Goal: Information Seeking & Learning: Learn about a topic

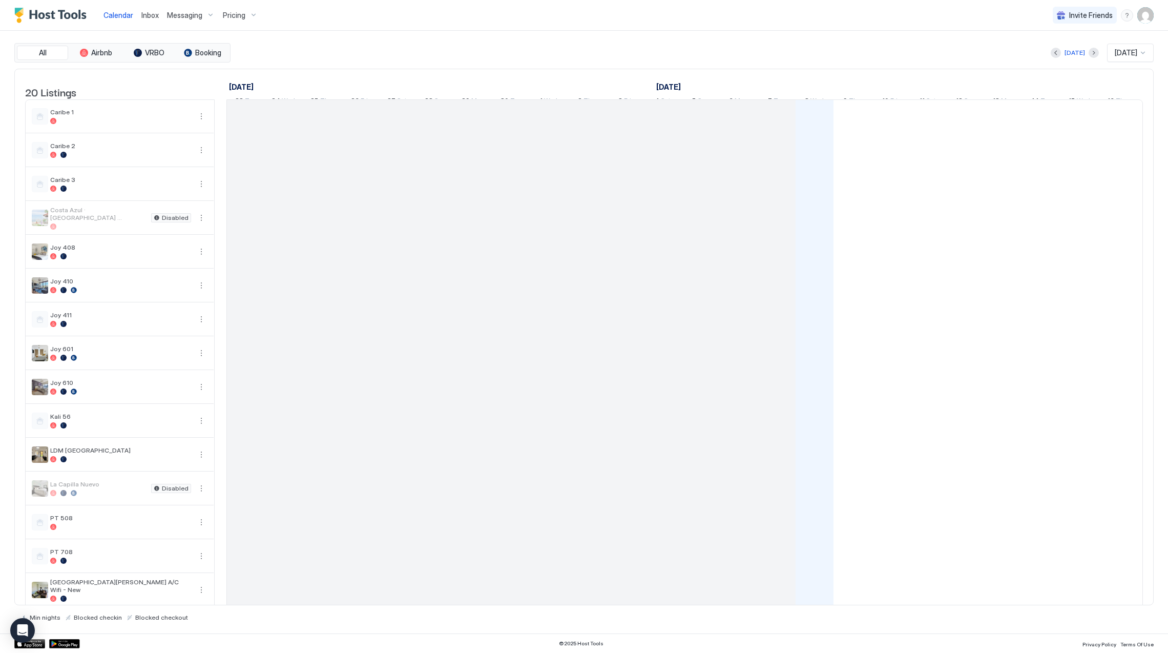
scroll to position [0, 569]
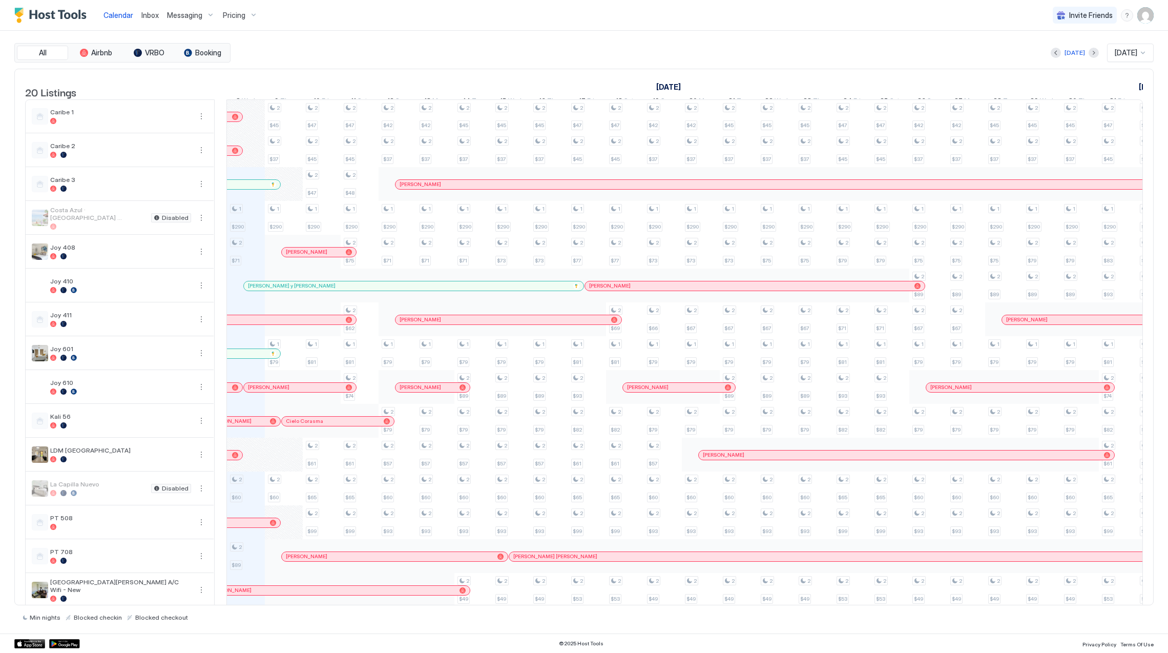
click at [883, 631] on div "All Airbnb VRBO Booking [DATE] [DATE] 20 Listings [DATE] [DATE] [DATE] 23 Tue 2…" at bounding box center [584, 332] width 1140 height 603
click at [228, 19] on div "Pricing" at bounding box center [240, 15] width 43 height 17
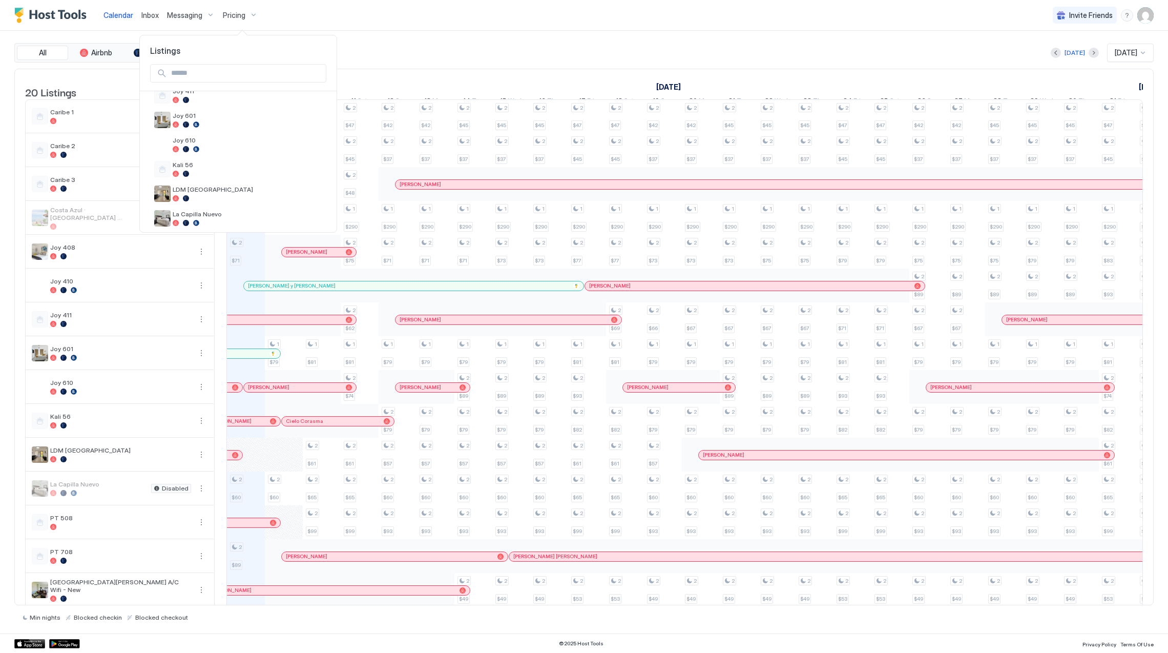
scroll to position [126, 0]
click at [223, 203] on div "Joy 610" at bounding box center [238, 212] width 176 height 25
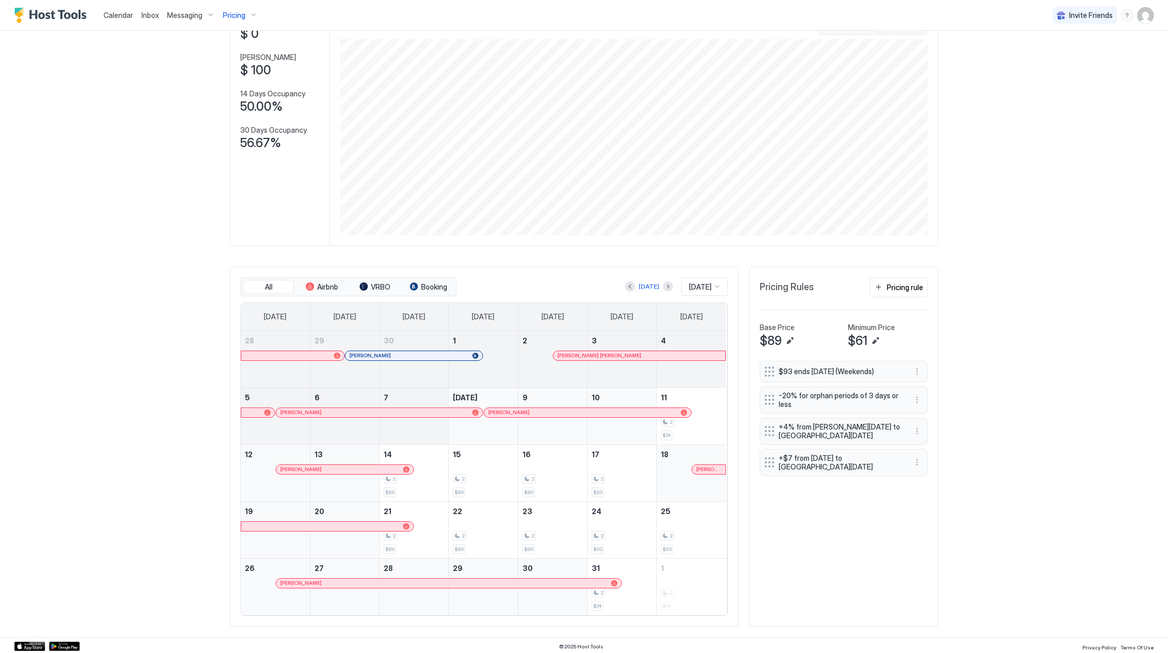
scroll to position [82, 0]
click at [625, 283] on button "Previous month" at bounding box center [630, 284] width 10 height 10
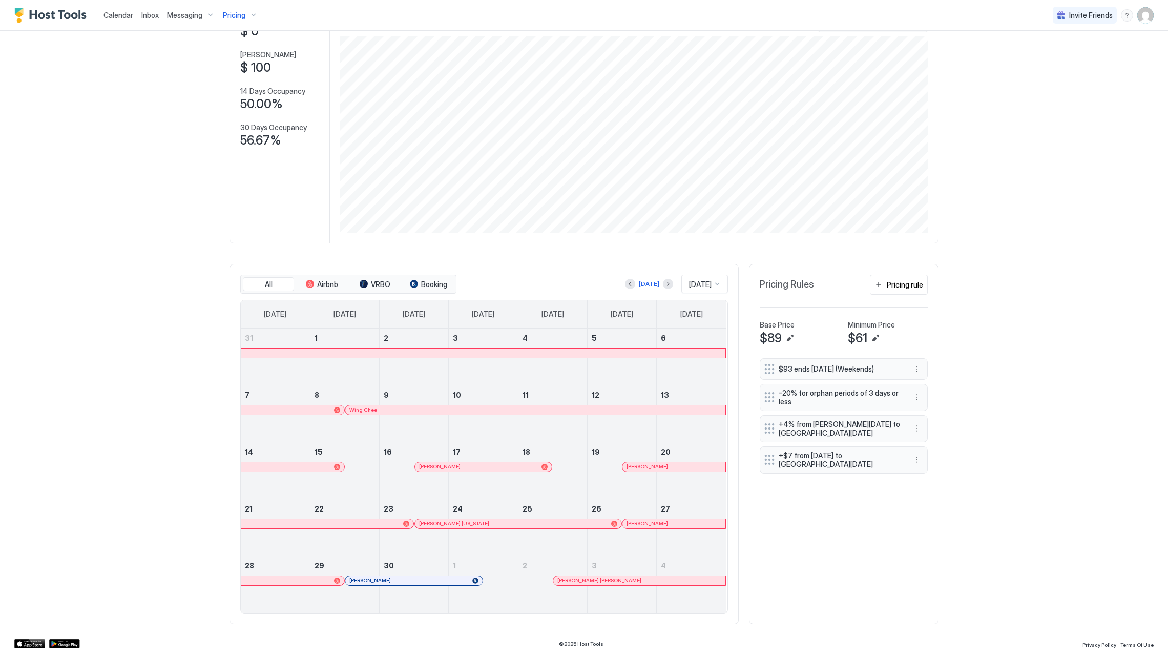
click at [400, 409] on div "Wing Chee" at bounding box center [535, 409] width 372 height 7
click at [451, 466] on span "[PERSON_NAME]" at bounding box center [440, 466] width 42 height 7
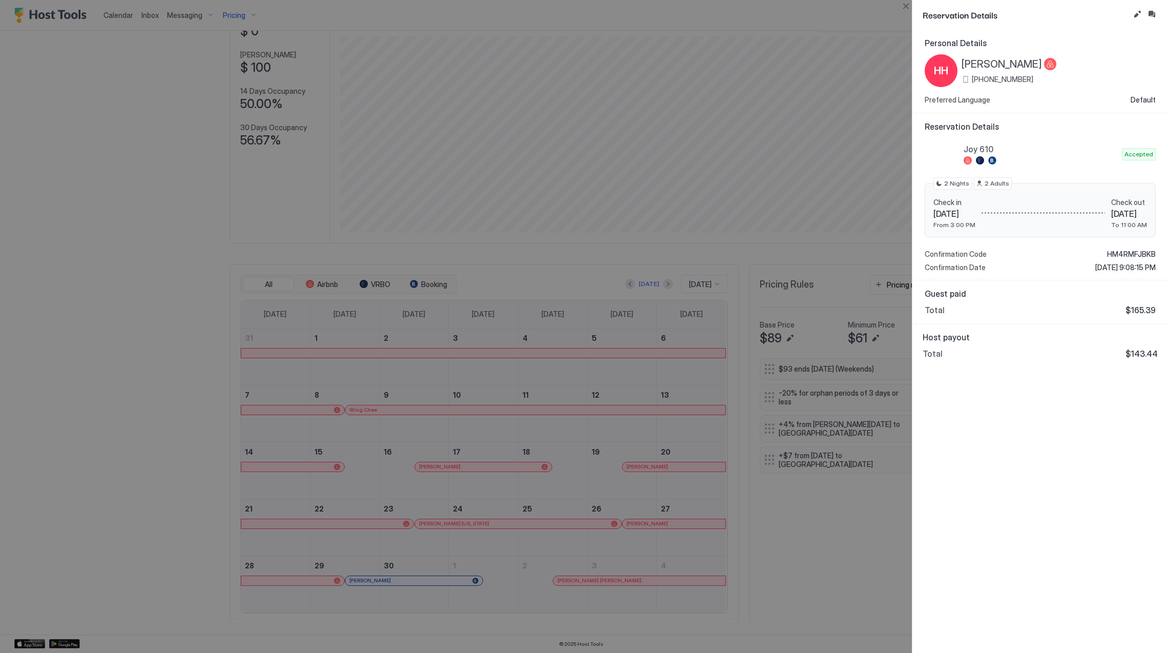
click at [1013, 68] on span "[PERSON_NAME]" at bounding box center [1002, 64] width 80 height 13
click at [1013, 67] on span "[PERSON_NAME]" at bounding box center [1002, 64] width 80 height 13
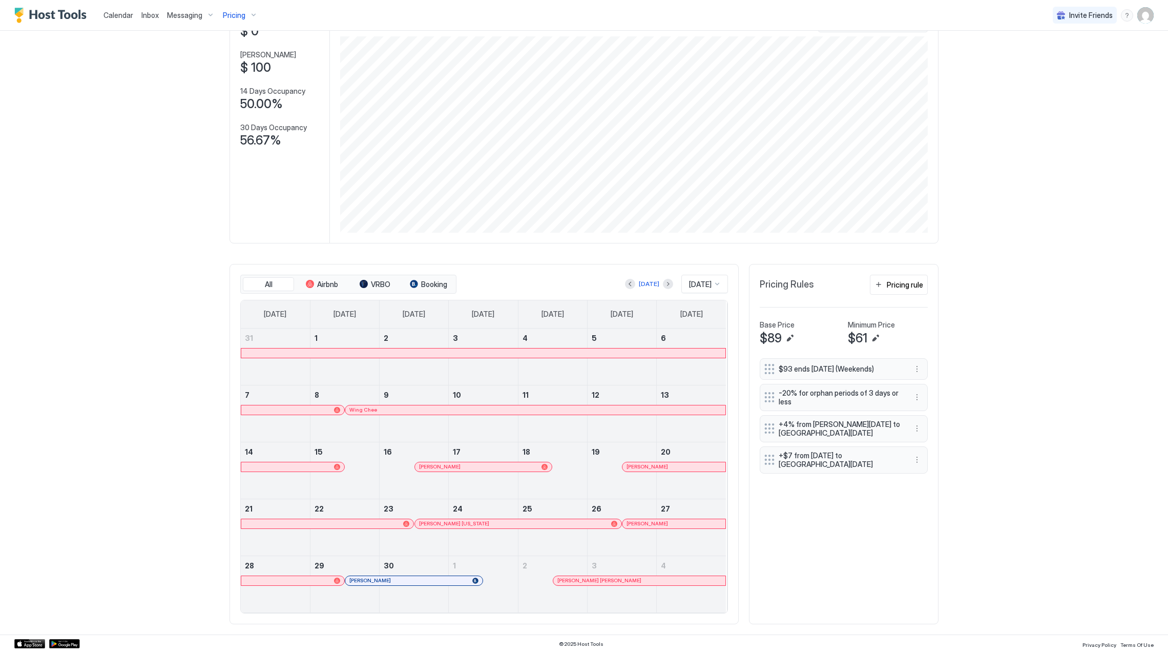
click at [628, 466] on span "[PERSON_NAME]" at bounding box center [648, 466] width 42 height 7
click at [467, 462] on div "[PERSON_NAME]" at bounding box center [483, 466] width 137 height 9
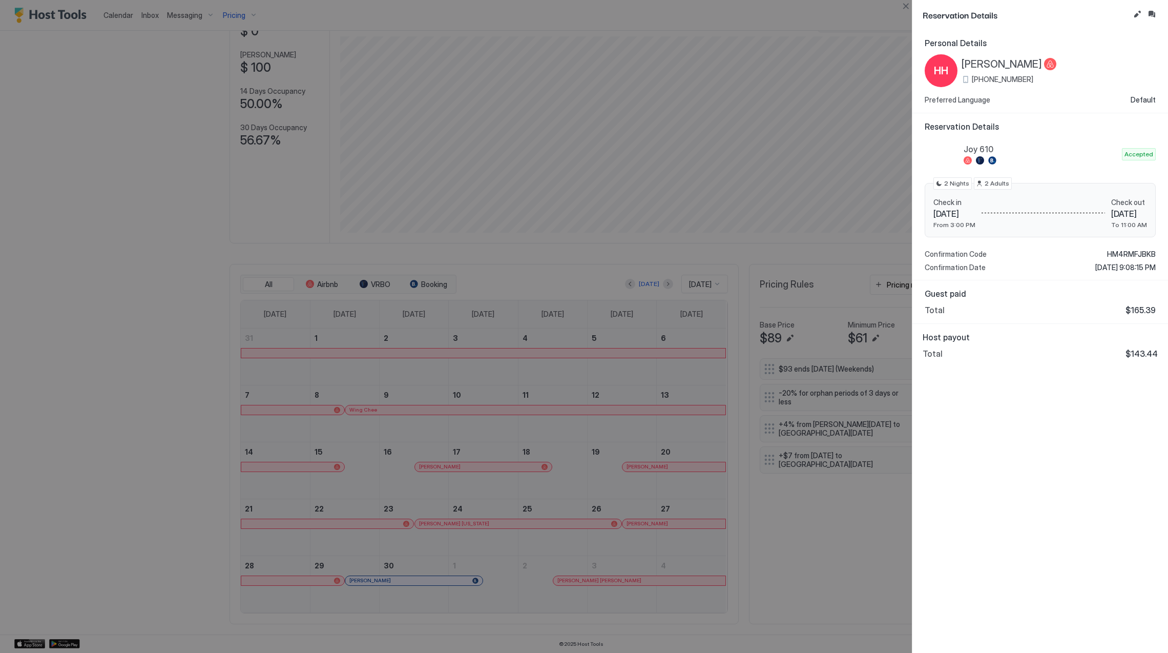
click at [1126, 251] on span "HM4RMFJBKB" at bounding box center [1131, 254] width 49 height 9
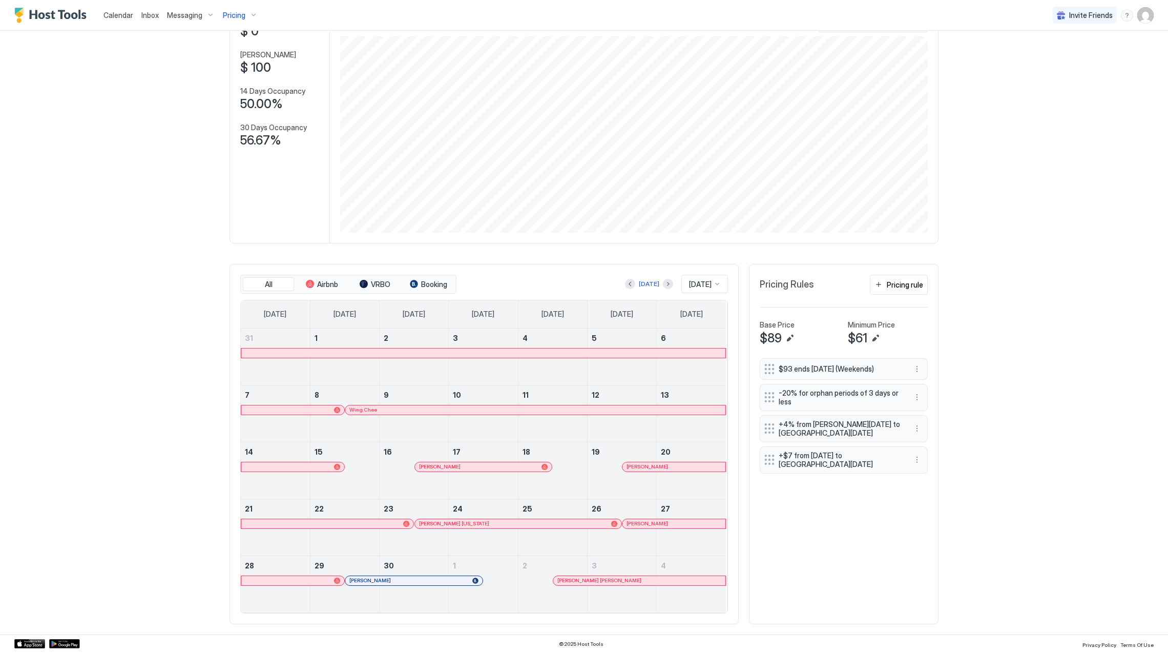
click at [677, 464] on div at bounding box center [681, 467] width 8 height 8
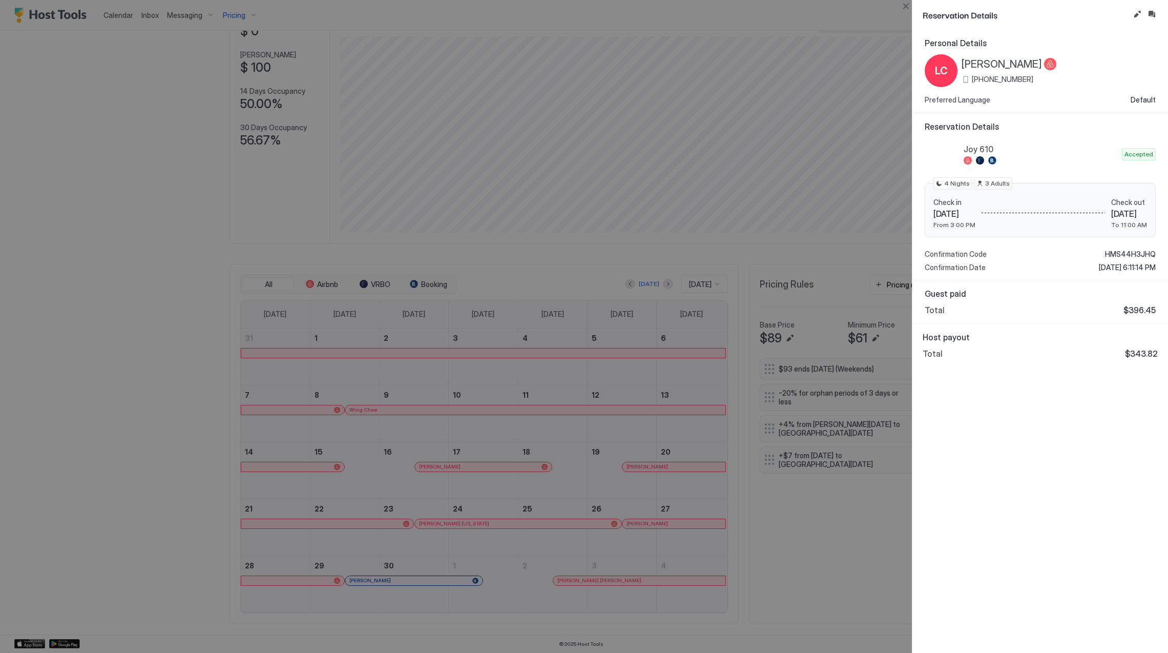
click at [1013, 61] on span "[PERSON_NAME]" at bounding box center [1002, 64] width 80 height 13
click at [1122, 255] on span "HMS44H3JHQ" at bounding box center [1130, 254] width 51 height 9
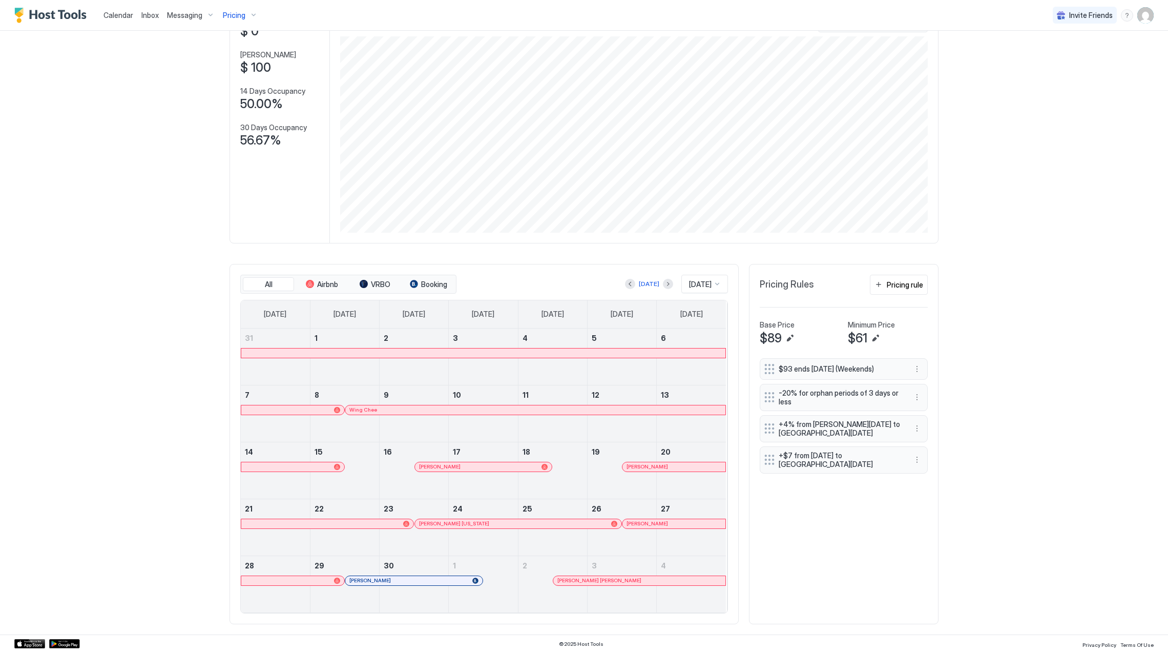
click at [464, 525] on div "[PERSON_NAME] [US_STATE]" at bounding box center [513, 523] width 188 height 7
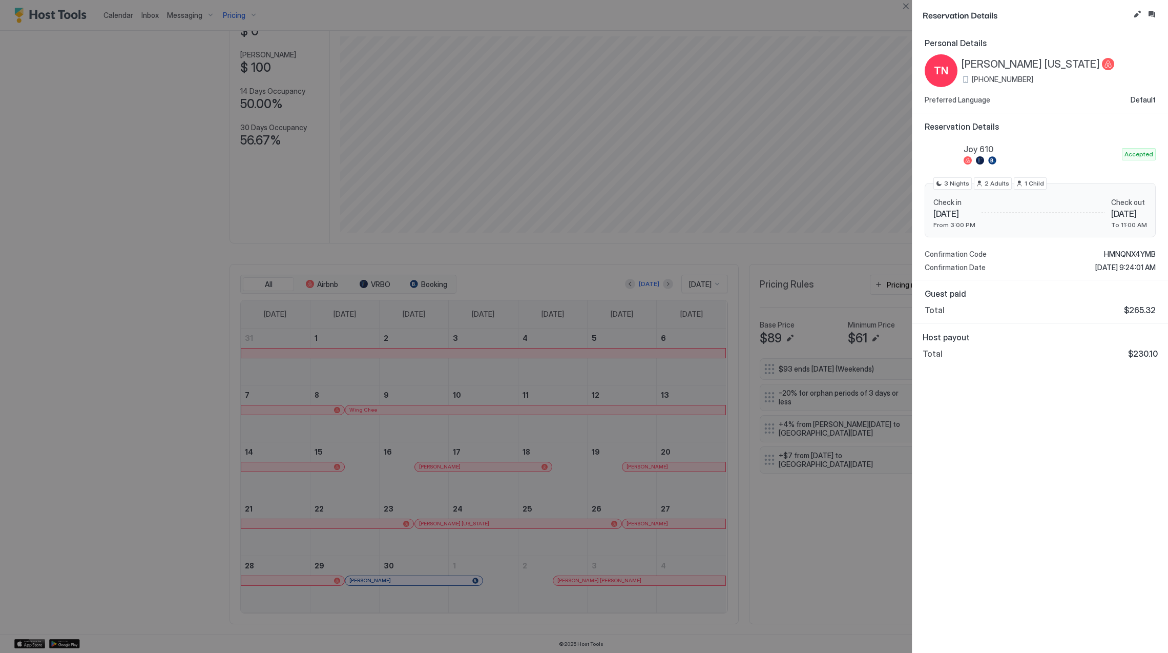
click at [1011, 58] on span "[PERSON_NAME] [US_STATE]" at bounding box center [1031, 64] width 138 height 13
click at [1124, 255] on span "HMNQNX4YMB" at bounding box center [1130, 254] width 52 height 9
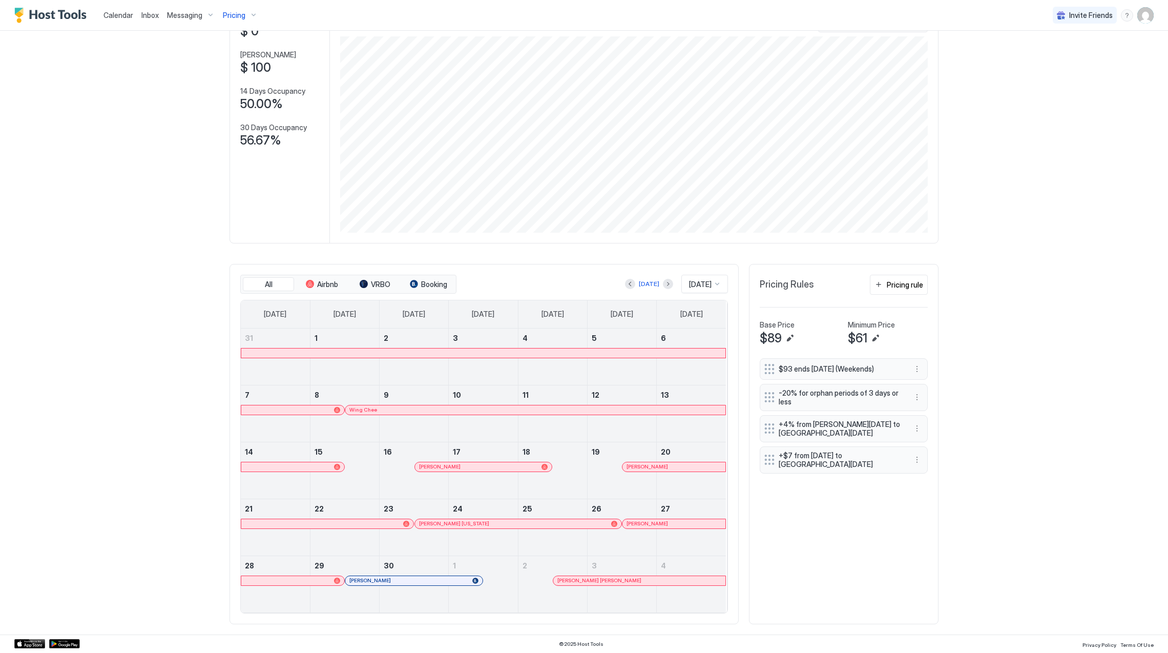
click at [641, 472] on div "[PERSON_NAME]" at bounding box center [622, 477] width 69 height 30
click at [661, 519] on div "[PERSON_NAME]" at bounding box center [674, 523] width 103 height 9
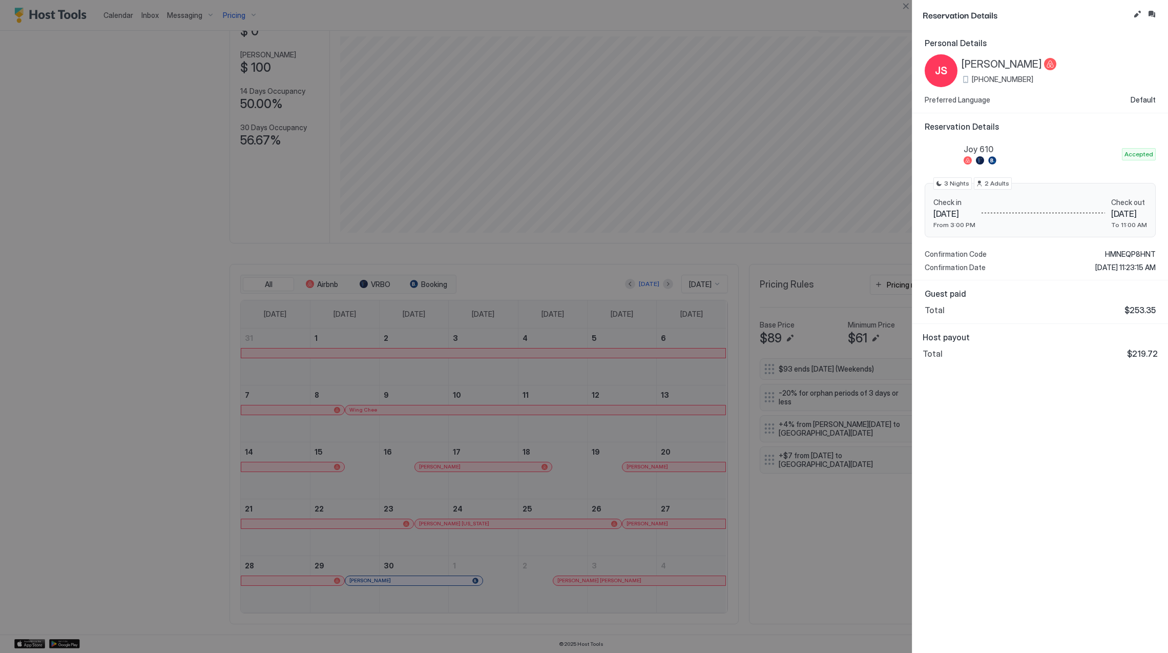
click at [1012, 67] on span "[PERSON_NAME]" at bounding box center [1002, 64] width 80 height 13
click at [1126, 250] on span "HMNEQP8HNT" at bounding box center [1130, 254] width 51 height 9
click at [468, 576] on div at bounding box center [584, 326] width 1168 height 653
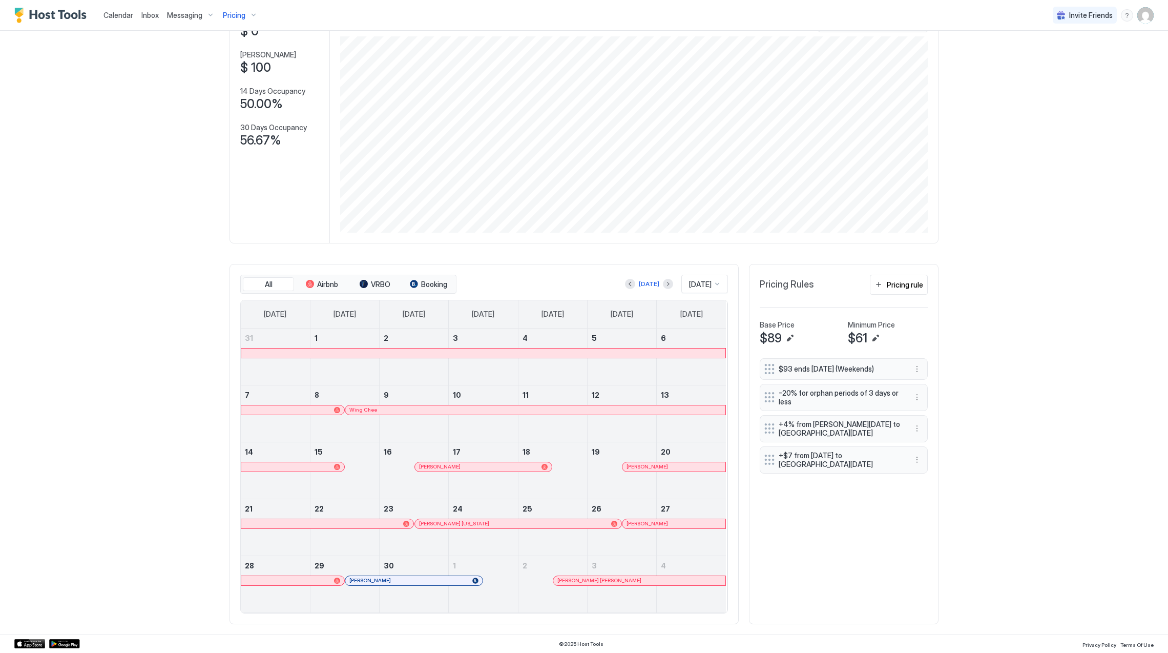
click at [371, 579] on span "[PERSON_NAME]" at bounding box center [370, 580] width 42 height 7
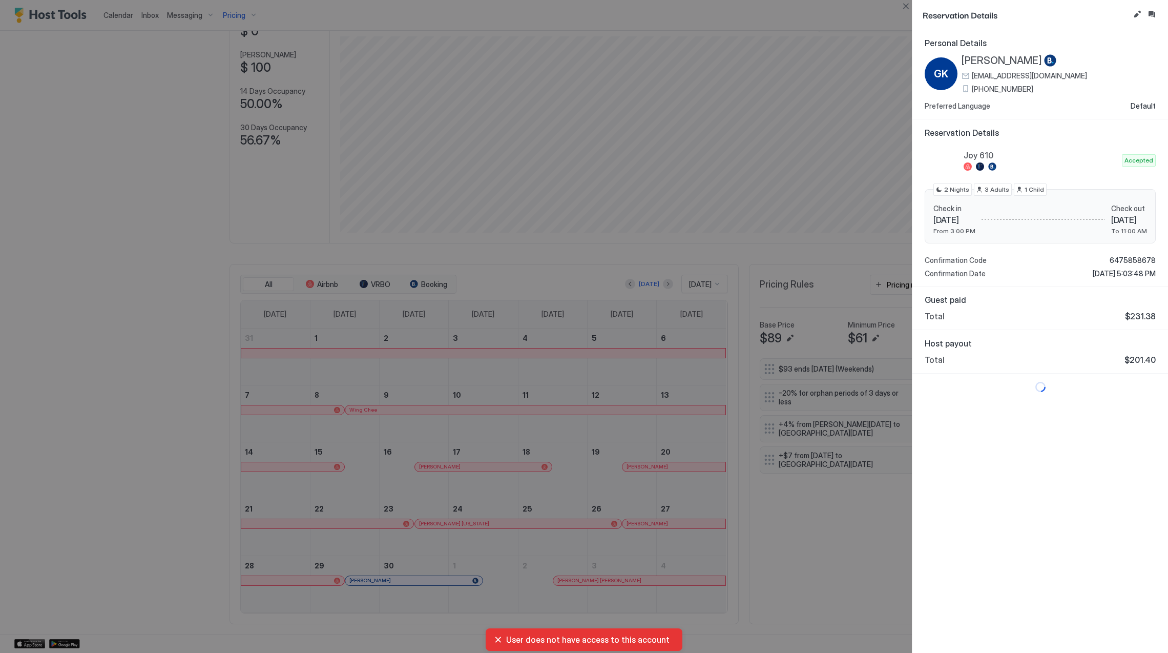
click at [1016, 57] on span "[PERSON_NAME]" at bounding box center [1002, 60] width 80 height 13
click at [1134, 257] on span "6475858678" at bounding box center [1133, 260] width 46 height 9
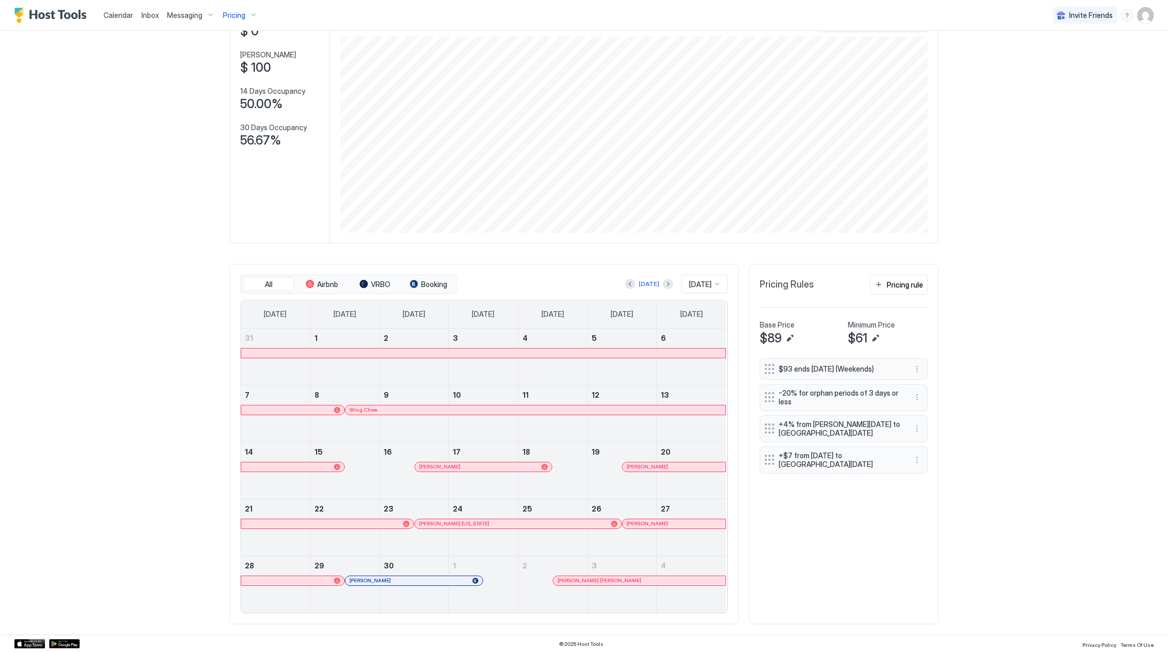
click at [238, 11] on span "Pricing" at bounding box center [234, 15] width 23 height 9
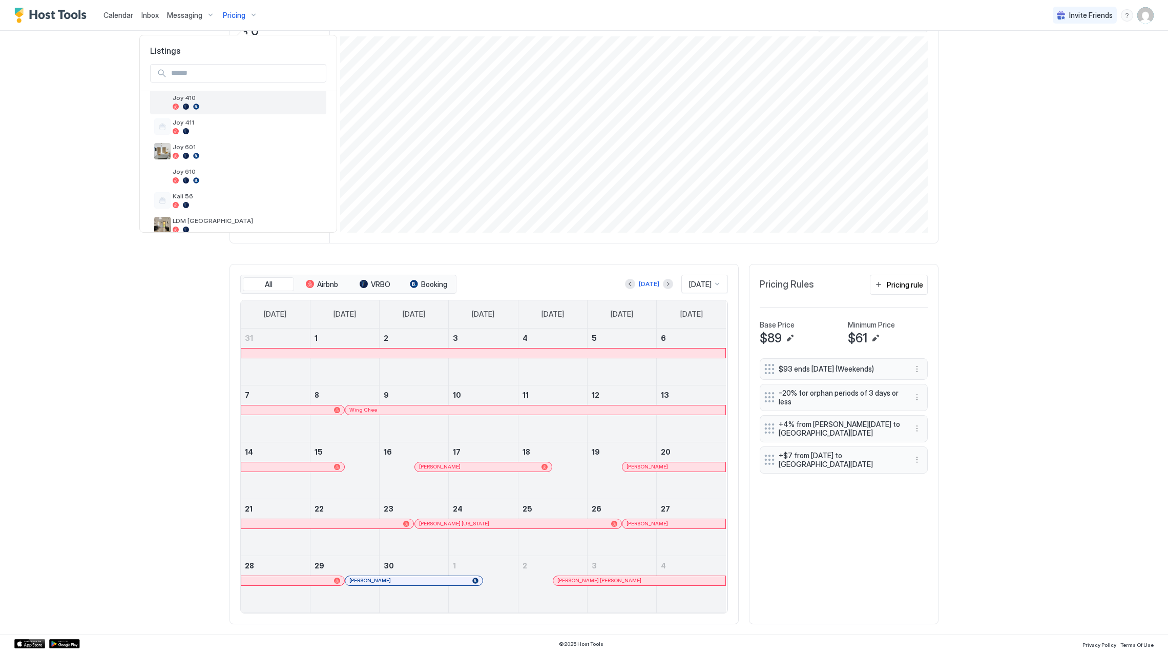
scroll to position [128, 0]
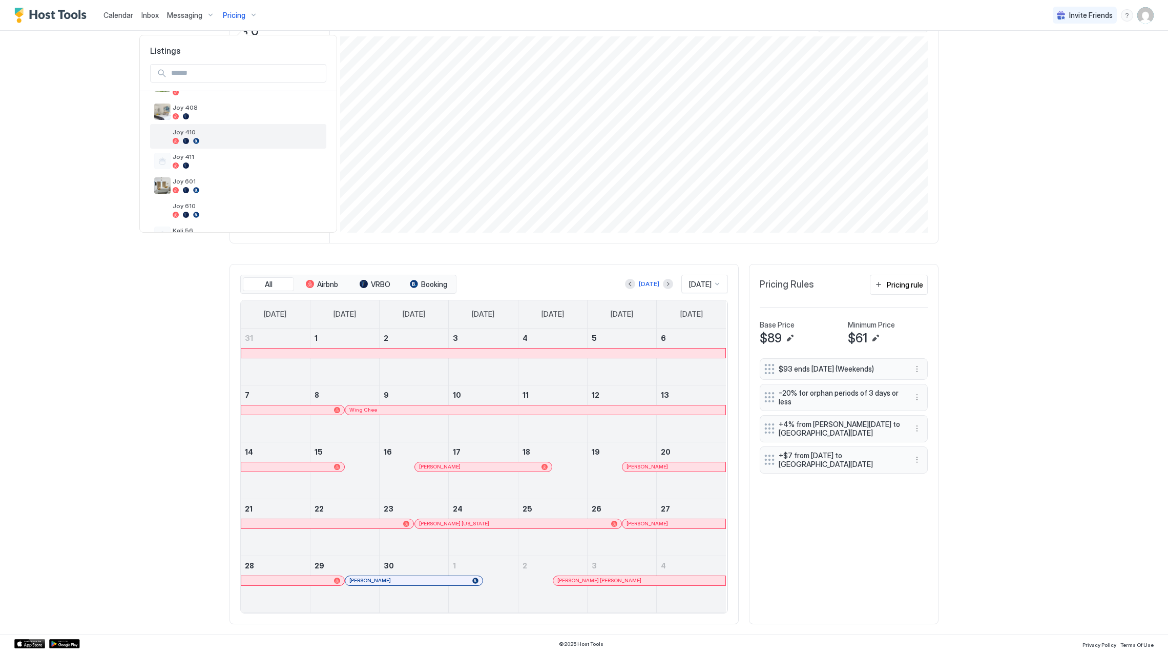
click at [228, 142] on div at bounding box center [248, 141] width 150 height 6
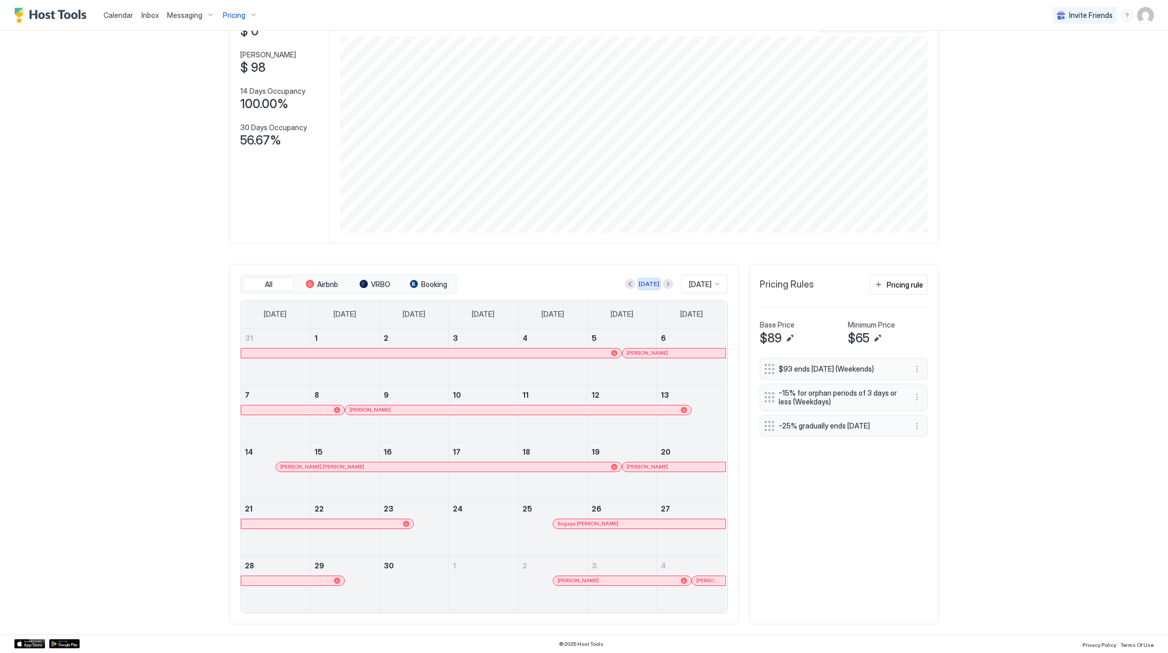
click at [637, 285] on button "[DATE]" at bounding box center [649, 284] width 24 height 12
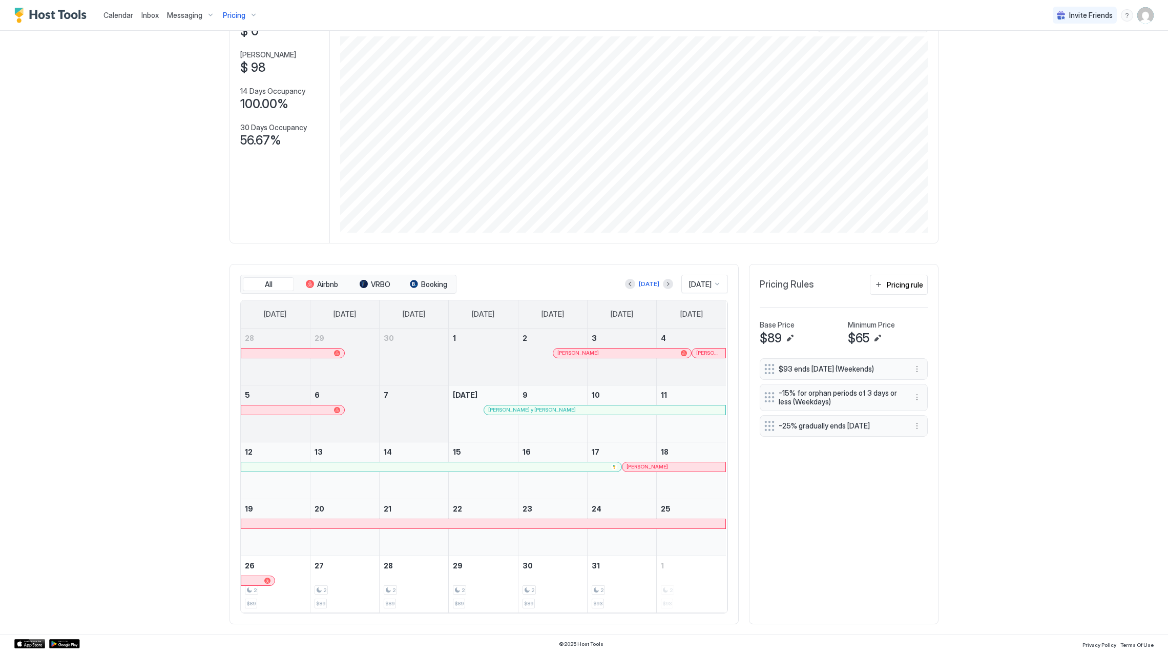
click at [620, 290] on div "[DATE] [DATE]" at bounding box center [594, 284] width 270 height 18
click at [625, 284] on button "Previous month" at bounding box center [630, 284] width 10 height 10
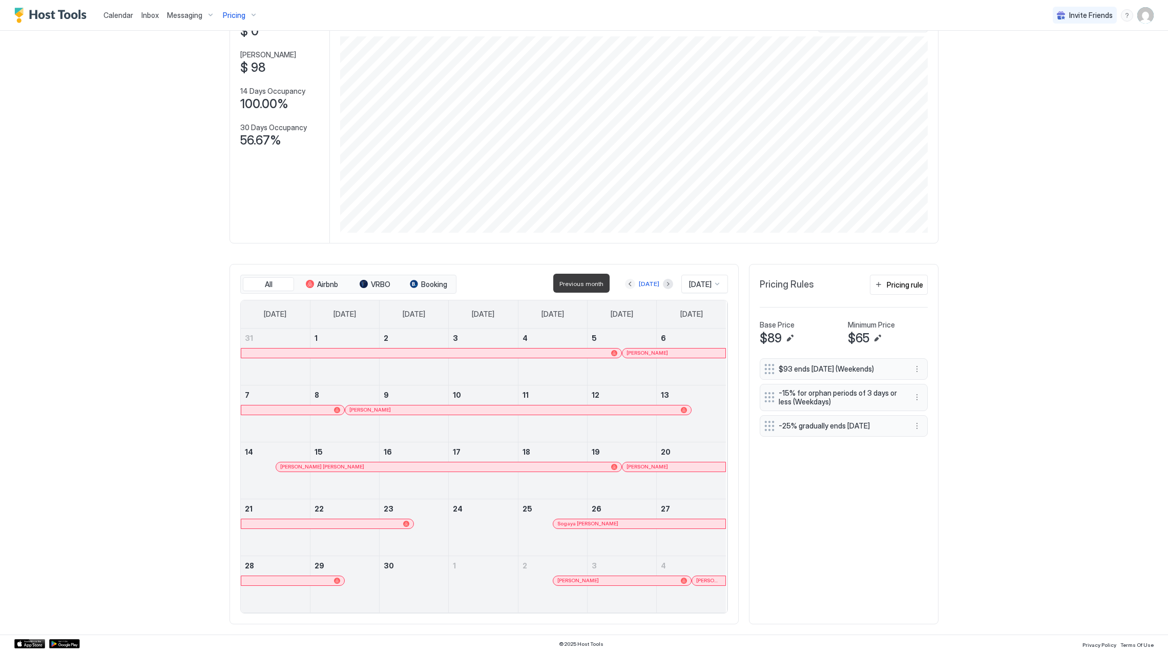
click at [625, 284] on button "Previous month" at bounding box center [630, 284] width 10 height 10
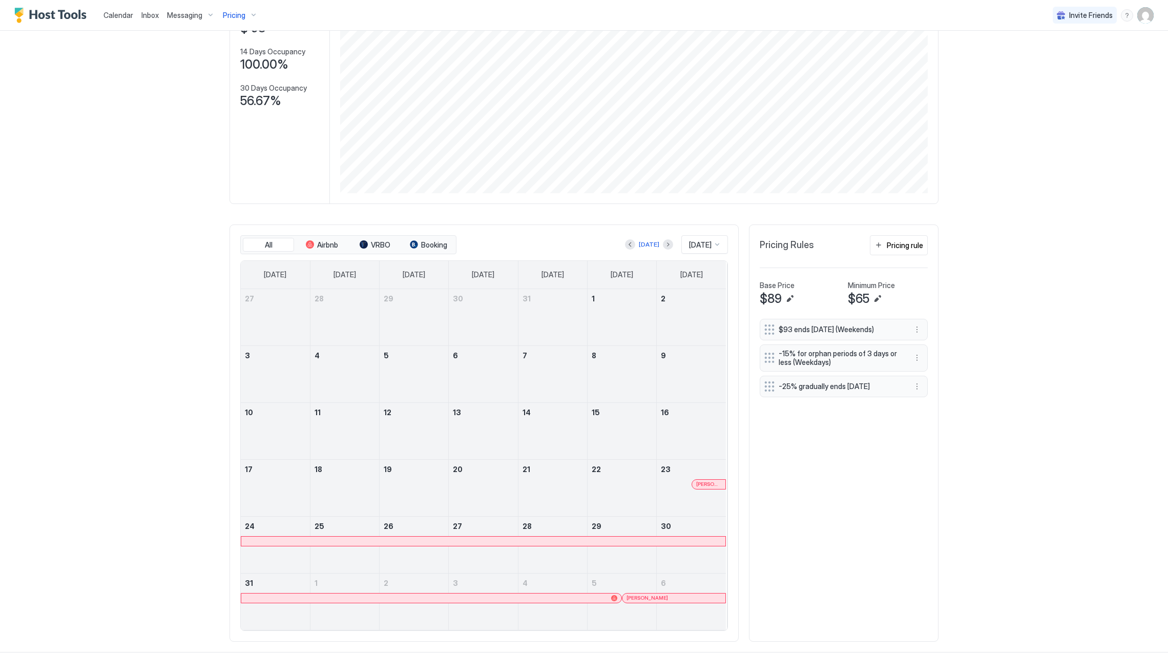
scroll to position [139, 0]
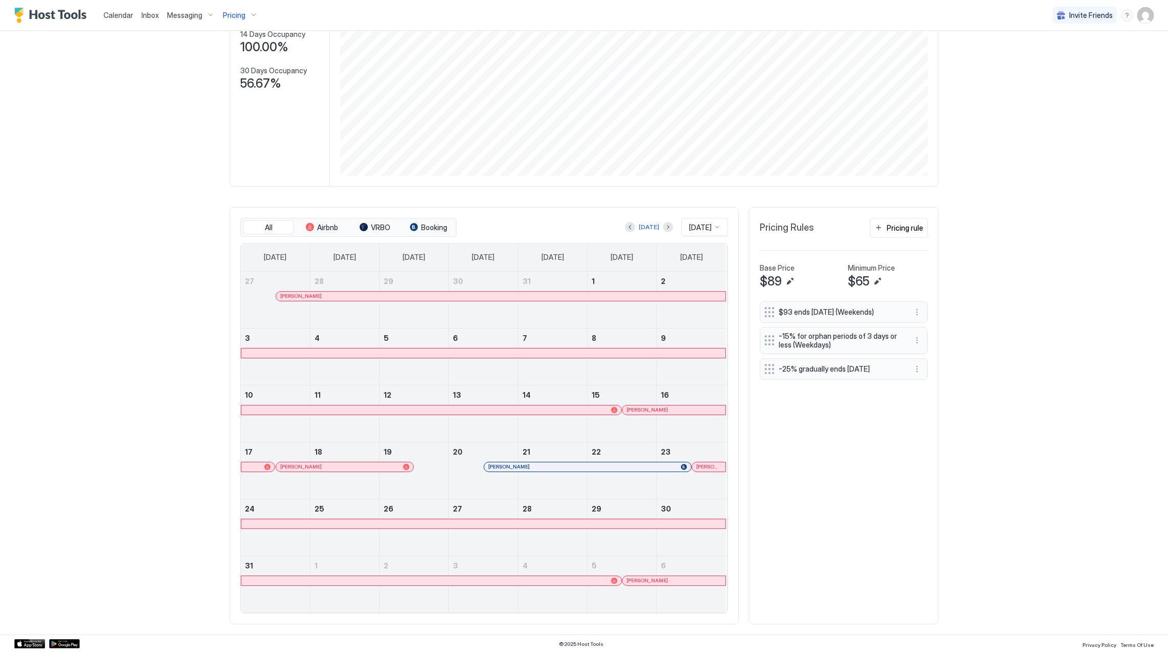
click at [530, 465] on span "[PERSON_NAME]" at bounding box center [509, 466] width 42 height 7
click at [382, 464] on div "[PERSON_NAME]" at bounding box center [339, 466] width 119 height 7
click at [235, 19] on div "Pricing" at bounding box center [240, 15] width 43 height 17
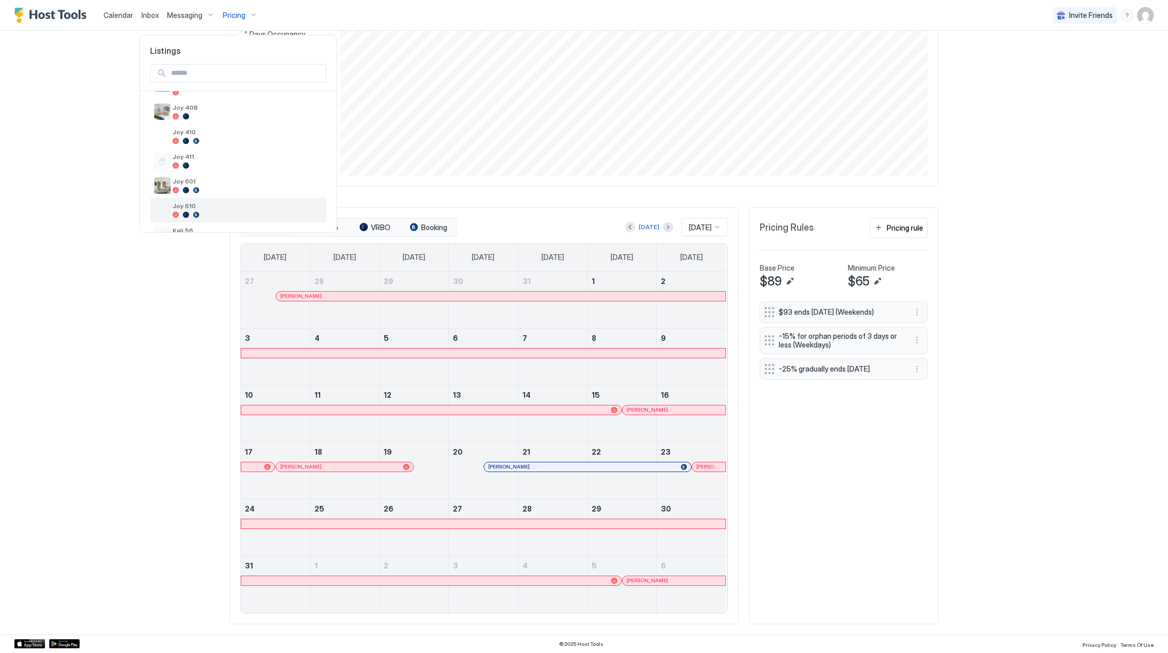
scroll to position [197, 0]
click at [222, 141] on span "Joy 610" at bounding box center [248, 137] width 150 height 8
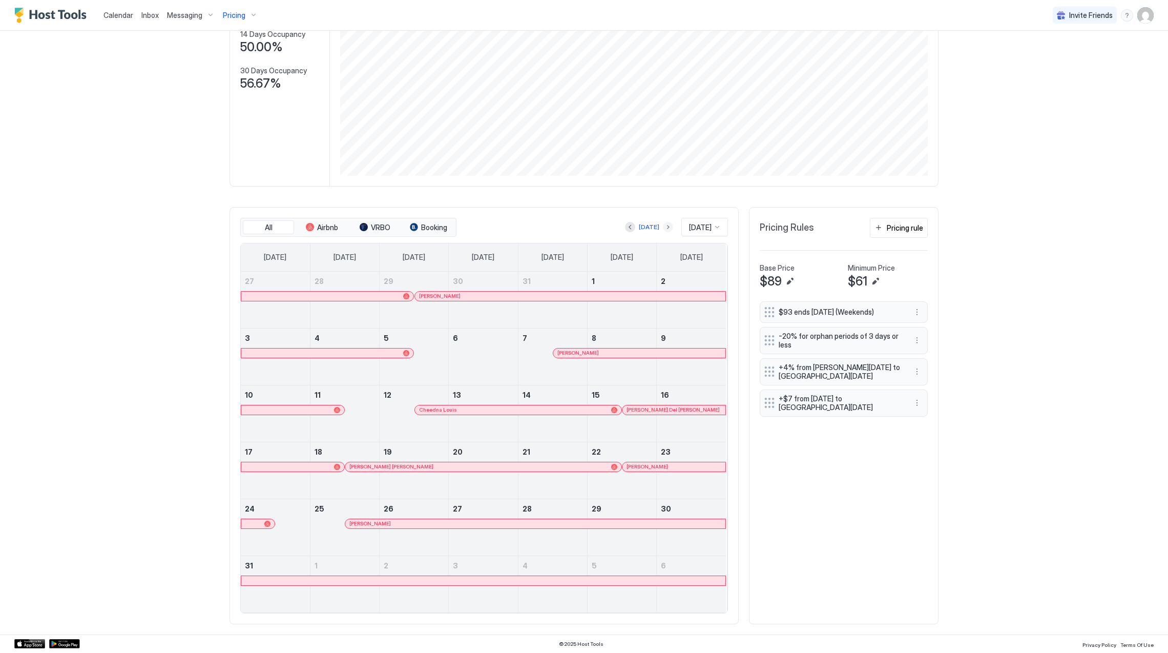
click at [663, 226] on button "Next month" at bounding box center [668, 227] width 10 height 10
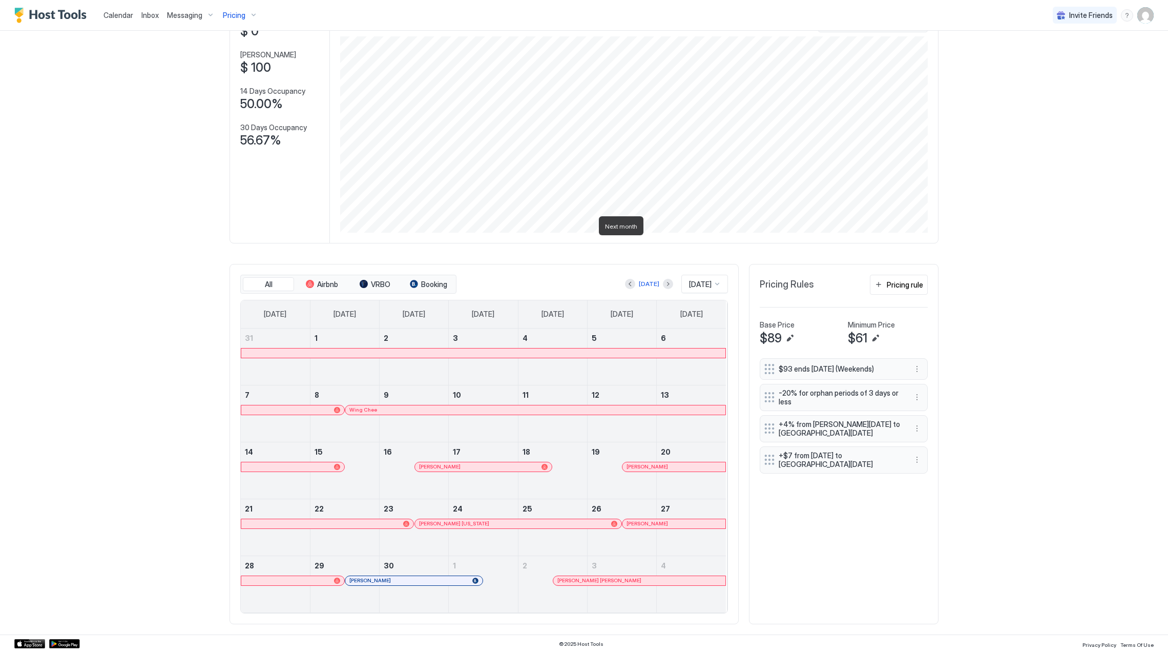
scroll to position [82, 0]
click at [439, 581] on div "[PERSON_NAME]" at bounding box center [408, 580] width 119 height 7
click at [238, 7] on div "Pricing" at bounding box center [240, 15] width 43 height 17
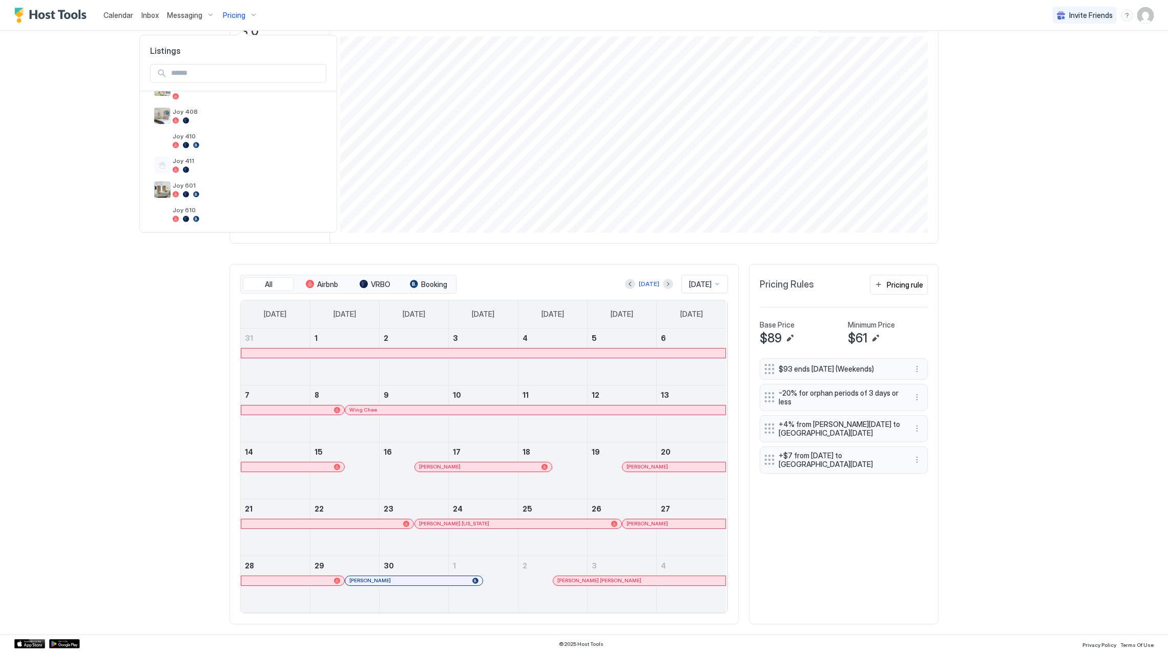
scroll to position [128, 0]
click at [225, 129] on span "Joy 410" at bounding box center [248, 132] width 150 height 8
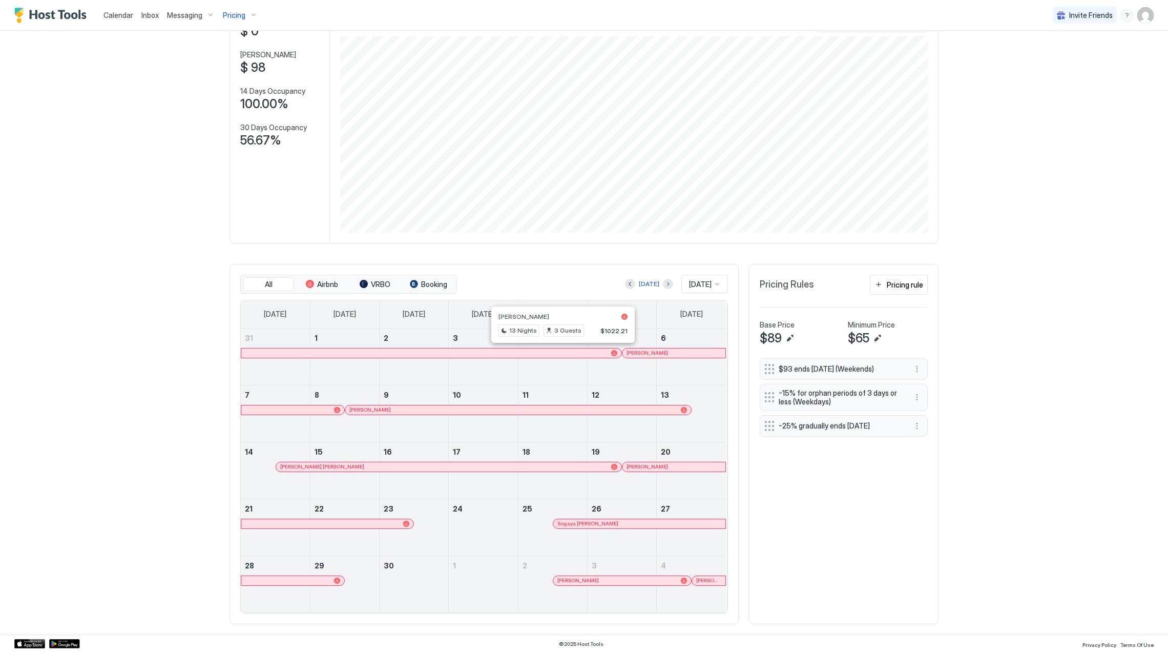
click at [560, 353] on div at bounding box center [564, 353] width 8 height 8
click at [642, 357] on div "[PERSON_NAME]" at bounding box center [674, 352] width 103 height 9
click at [410, 410] on div at bounding box center [414, 410] width 8 height 8
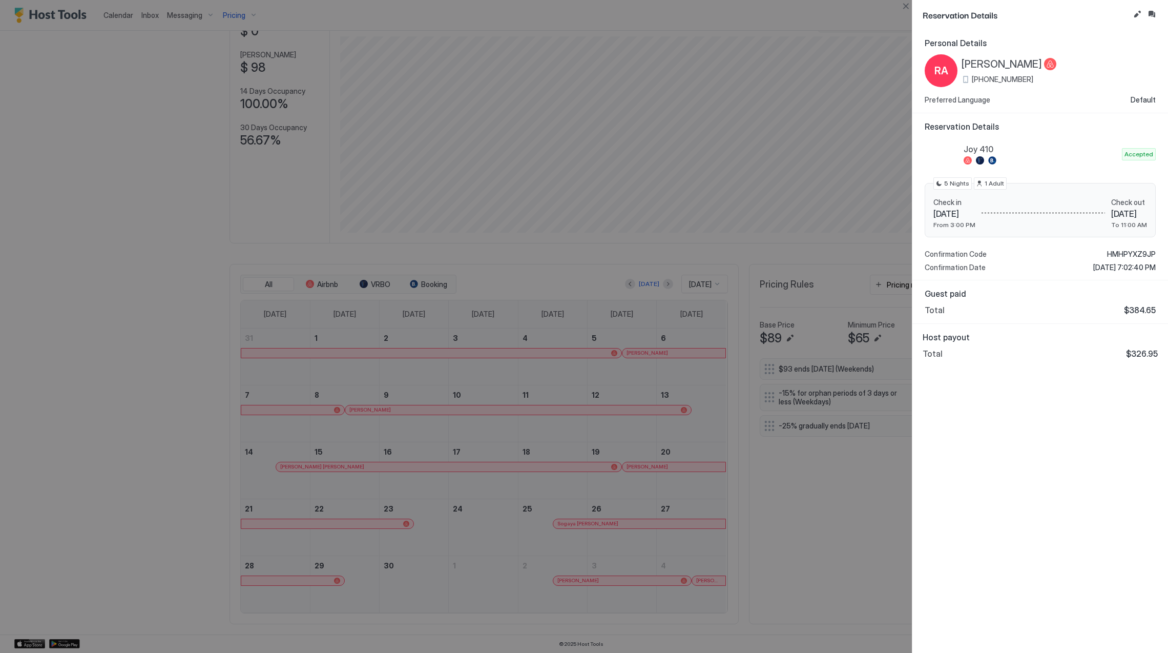
click at [456, 445] on div at bounding box center [584, 326] width 1168 height 653
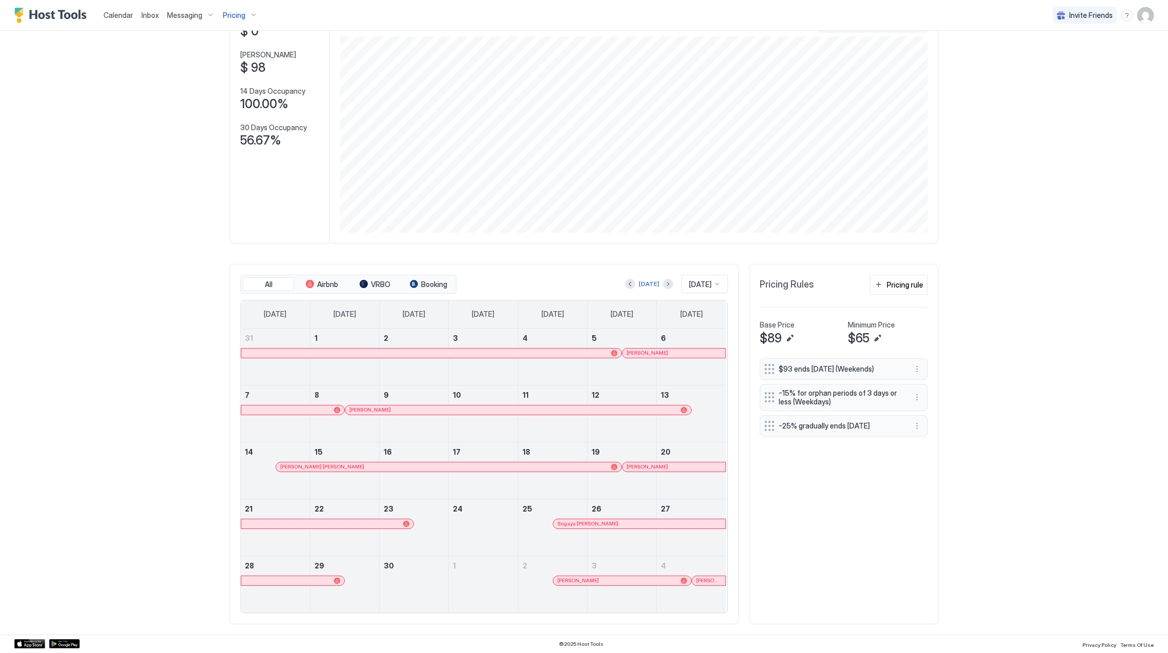
click at [421, 464] on div "[PERSON_NAME] [PERSON_NAME]" at bounding box center [443, 466] width 327 height 7
click at [690, 468] on div "[PERSON_NAME]" at bounding box center [674, 466] width 95 height 7
click at [295, 580] on div at bounding box center [292, 581] width 95 height 6
click at [632, 519] on link "Sogaya [PERSON_NAME]" at bounding box center [639, 524] width 173 height 10
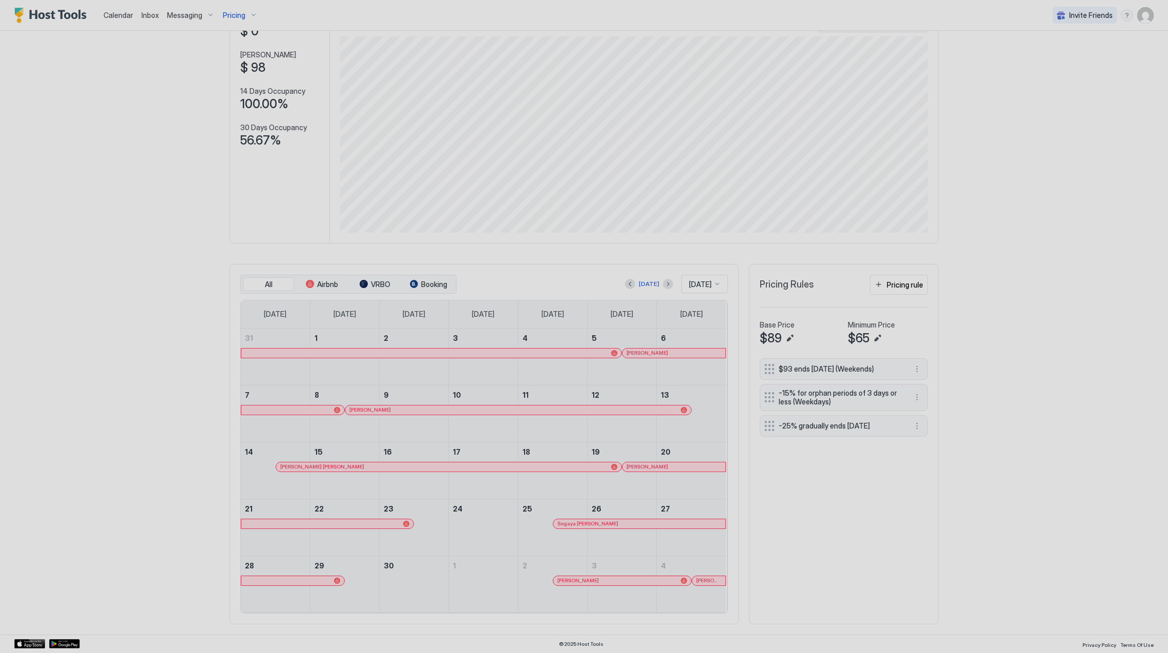
click at [631, 521] on div at bounding box center [584, 326] width 1168 height 653
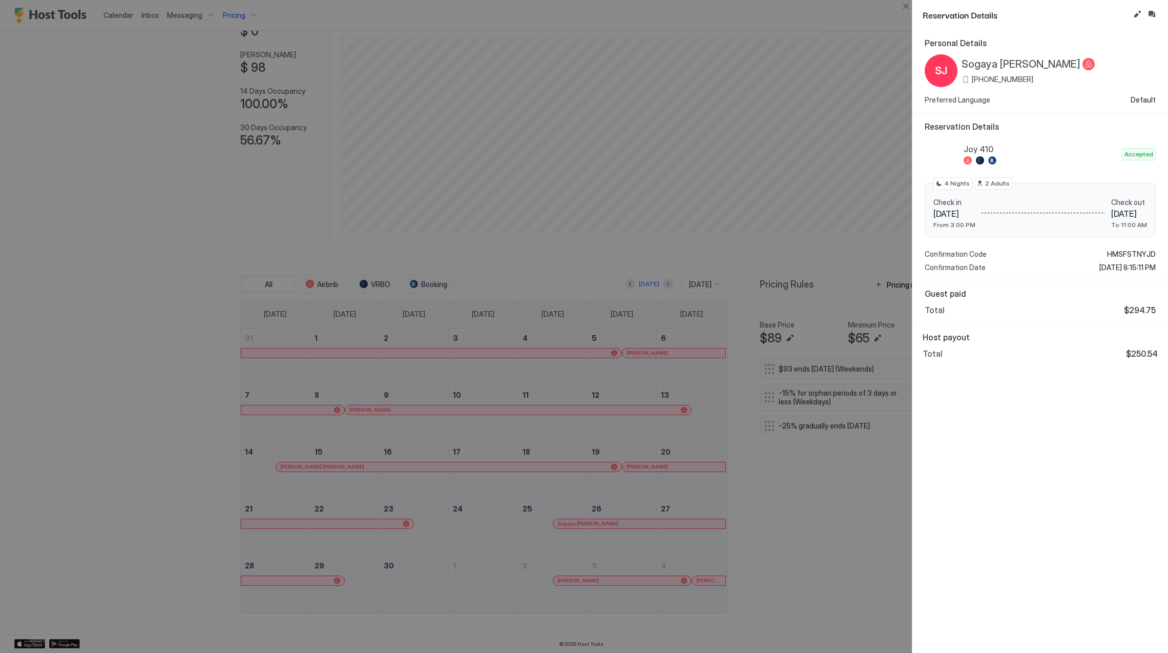
click at [632, 521] on div at bounding box center [584, 326] width 1168 height 653
click at [1006, 64] on span "Sogaya [PERSON_NAME]" at bounding box center [1021, 64] width 119 height 13
click at [1130, 253] on span "HMSFSTNYJD" at bounding box center [1131, 254] width 49 height 9
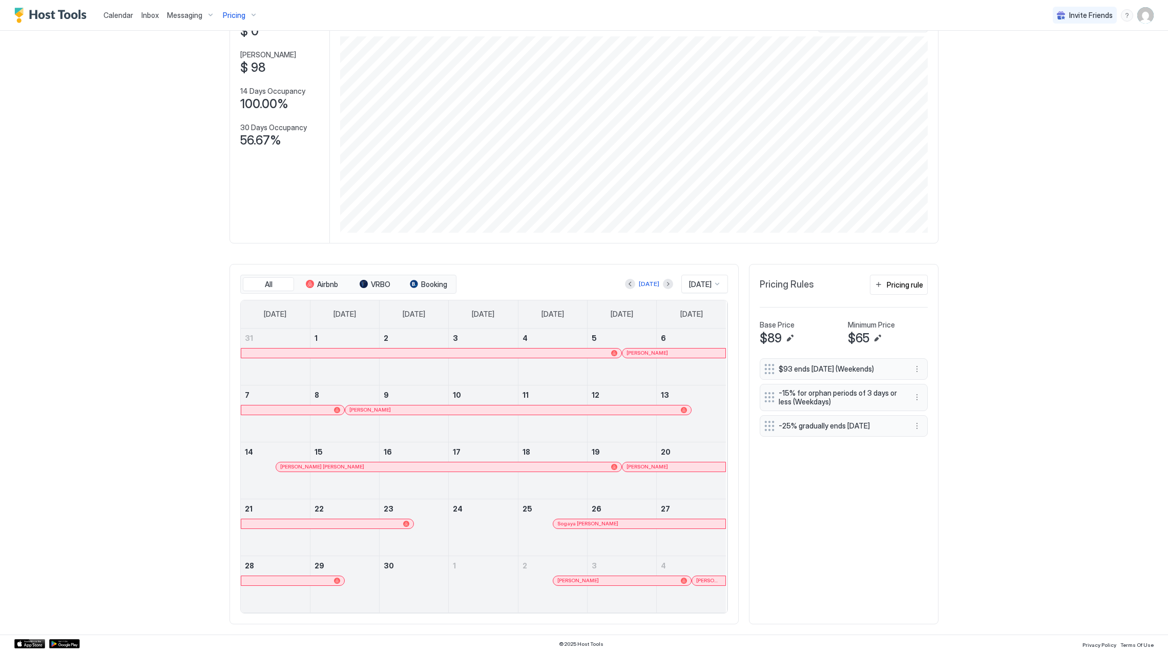
click at [228, 15] on span "Pricing" at bounding box center [234, 15] width 23 height 9
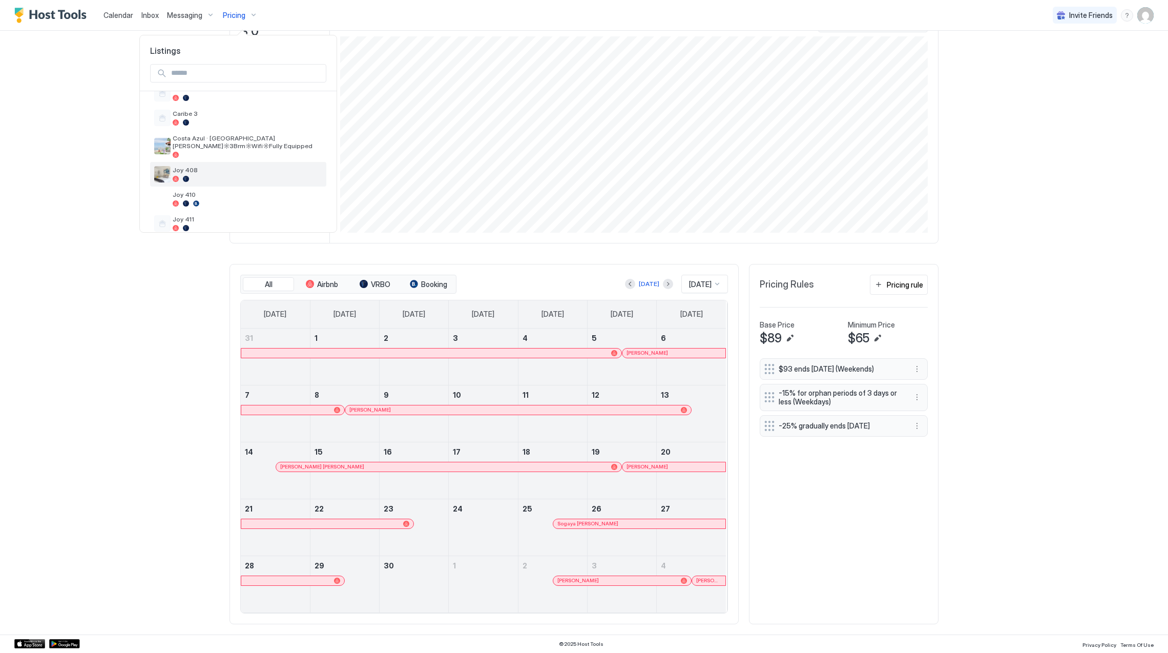
scroll to position [128, 0]
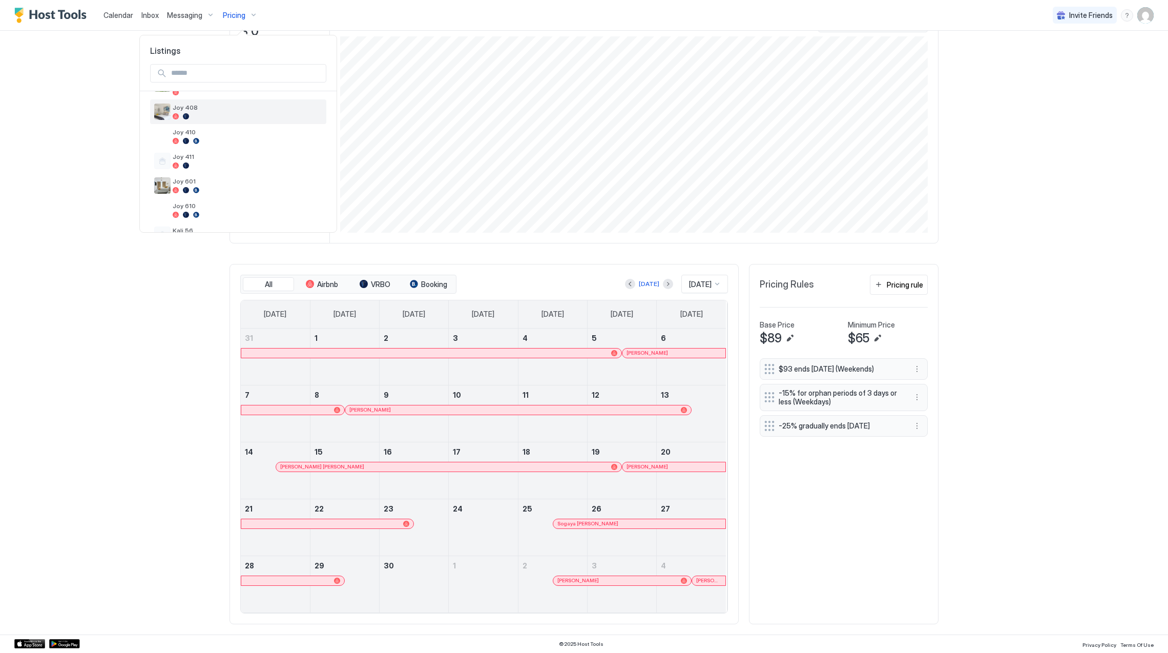
click at [213, 110] on span "Joy 408" at bounding box center [248, 108] width 150 height 8
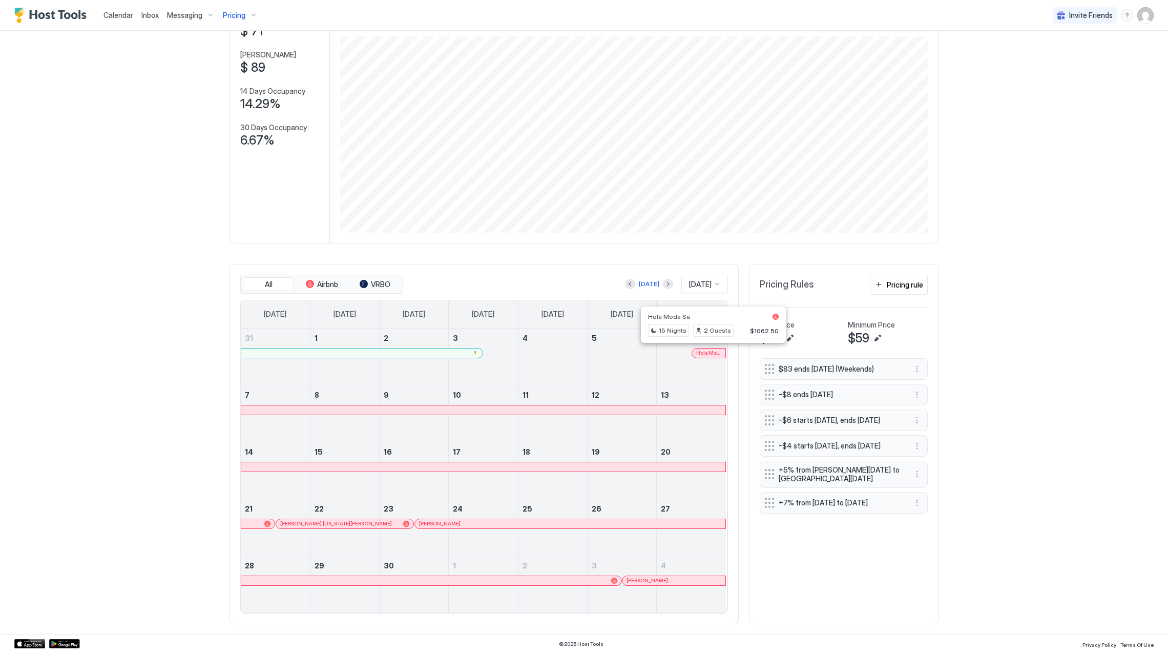
click at [710, 354] on div at bounding box center [714, 353] width 8 height 8
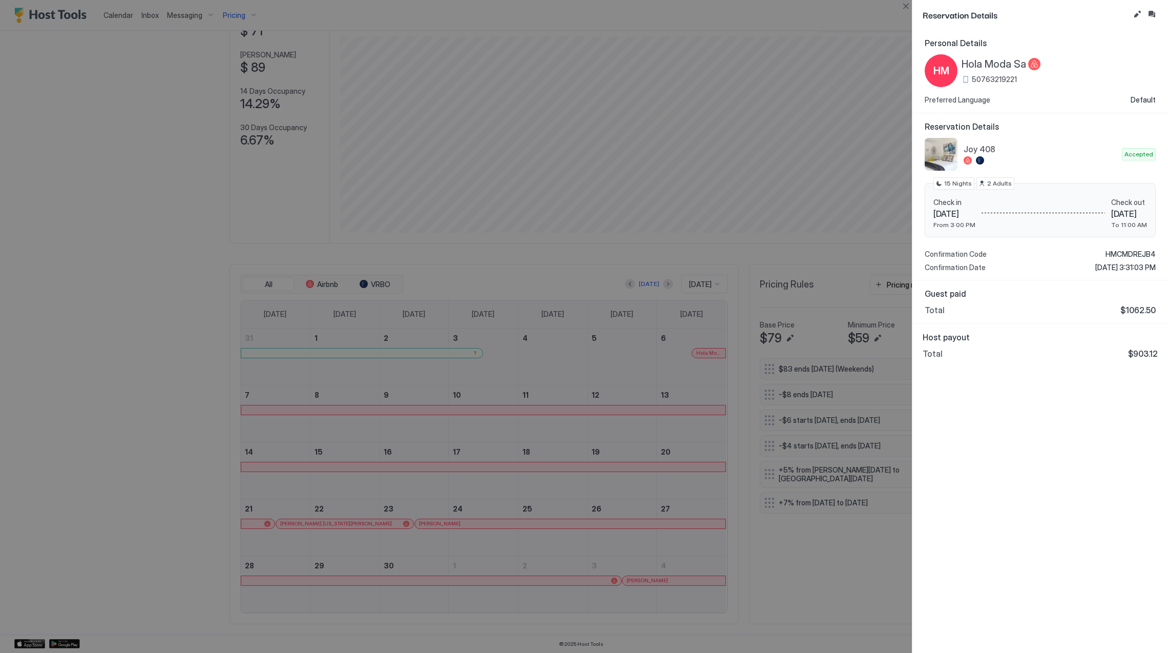
click at [540, 422] on div at bounding box center [584, 326] width 1168 height 653
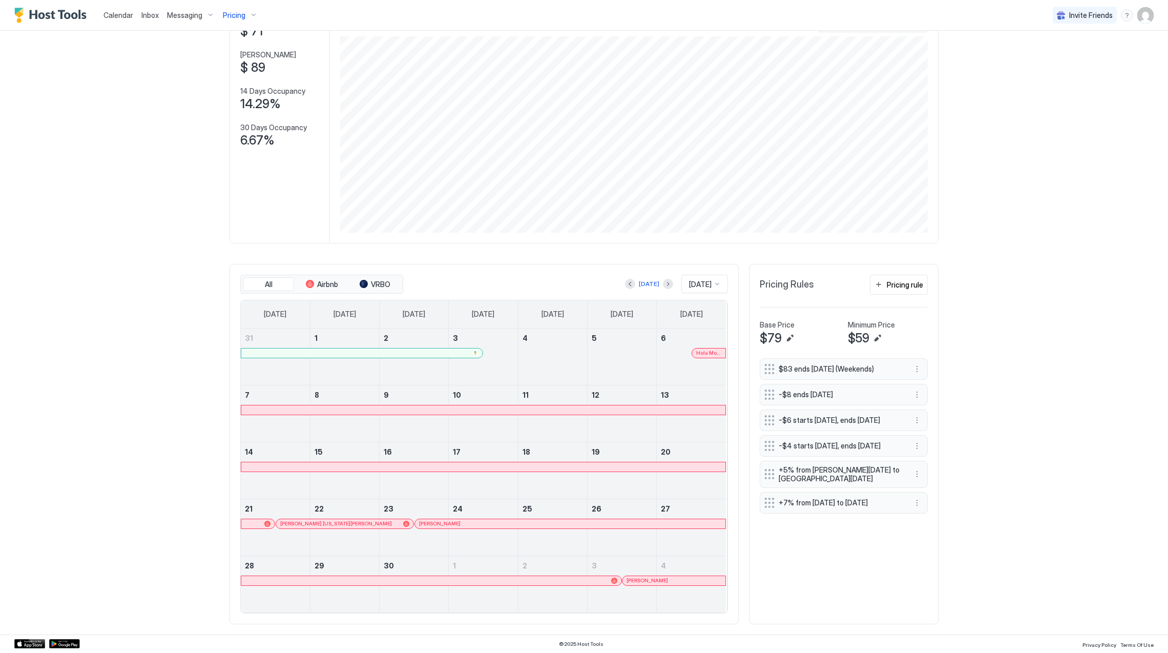
click at [320, 468] on div at bounding box center [483, 466] width 484 height 9
click at [316, 519] on div "[PERSON_NAME] [US_STATE][PERSON_NAME]" at bounding box center [344, 523] width 137 height 9
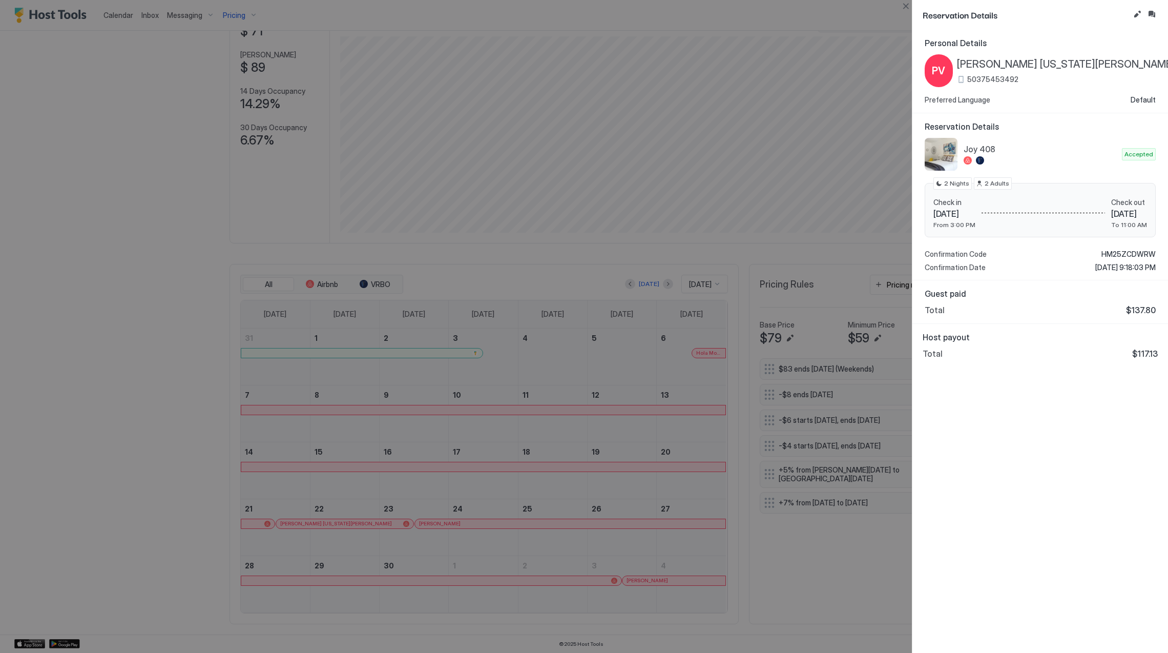
click at [1007, 67] on span "[PERSON_NAME] [US_STATE][PERSON_NAME]" at bounding box center [1066, 64] width 219 height 13
click at [1114, 257] on span "HM25ZCDWRW" at bounding box center [1129, 254] width 54 height 9
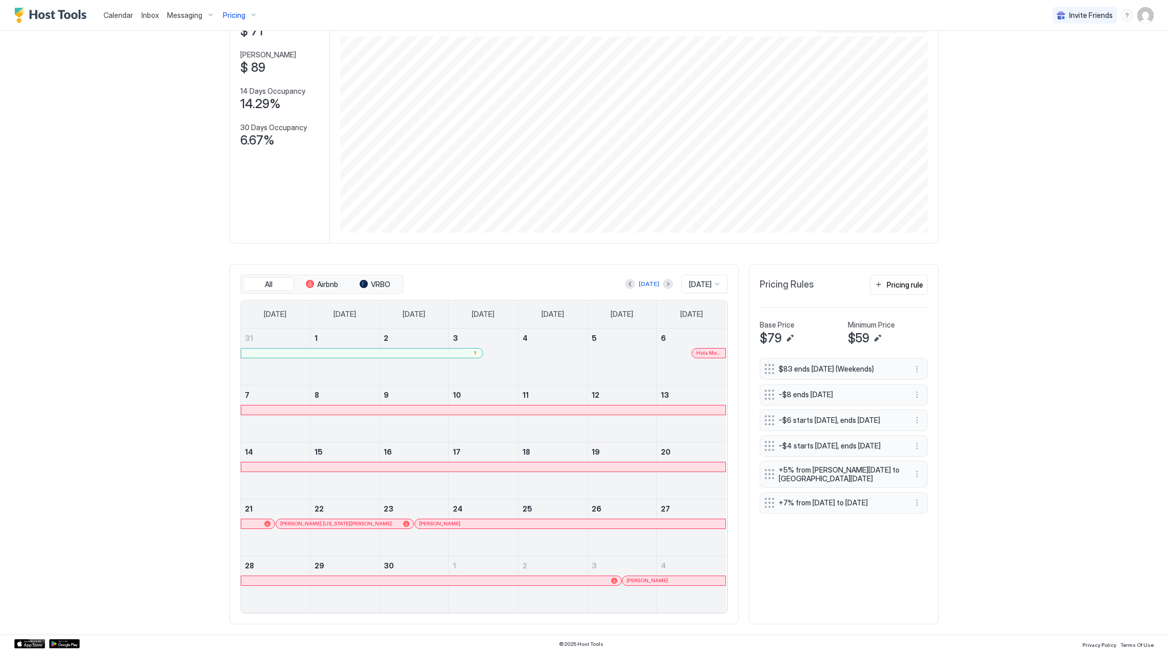
click at [462, 523] on div at bounding box center [466, 524] width 8 height 8
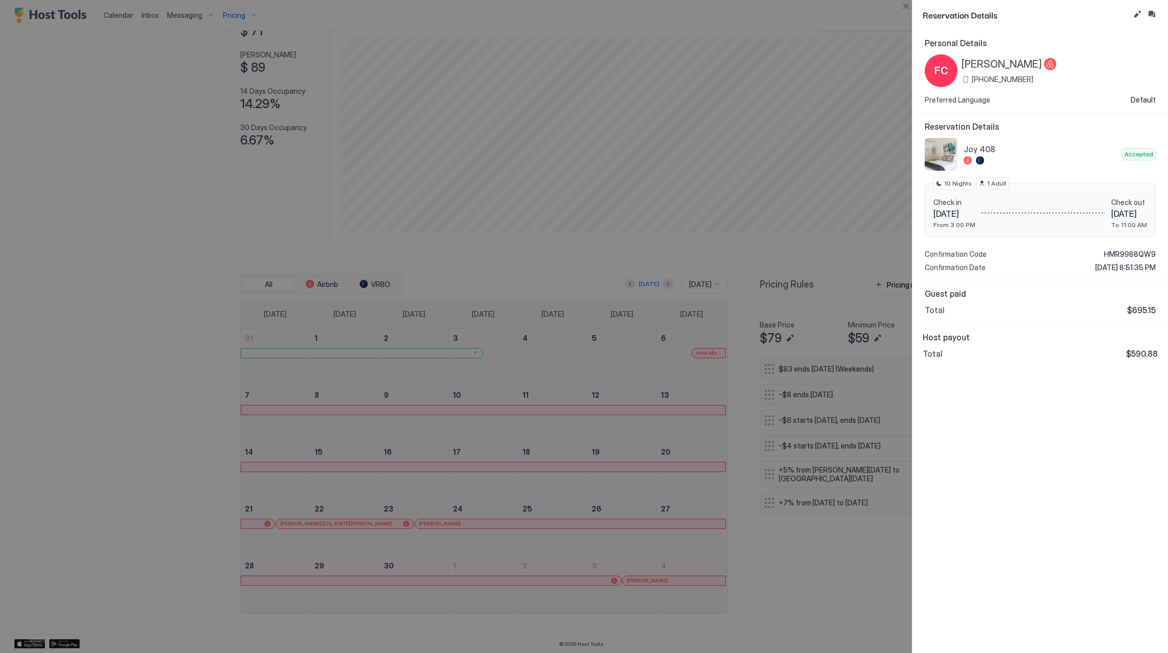
click at [999, 60] on span "[PERSON_NAME]" at bounding box center [1002, 64] width 80 height 13
click at [1124, 252] on span "HMR9988QW9" at bounding box center [1130, 254] width 52 height 9
